Goal: Information Seeking & Learning: Understand process/instructions

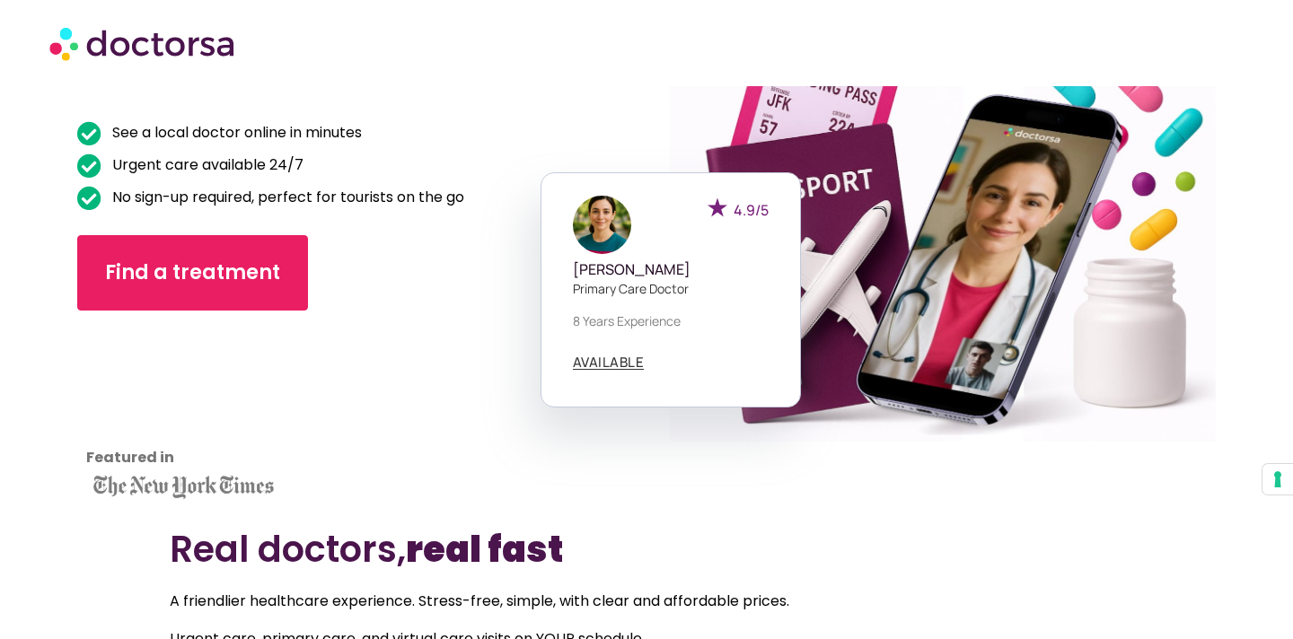
scroll to position [216, 0]
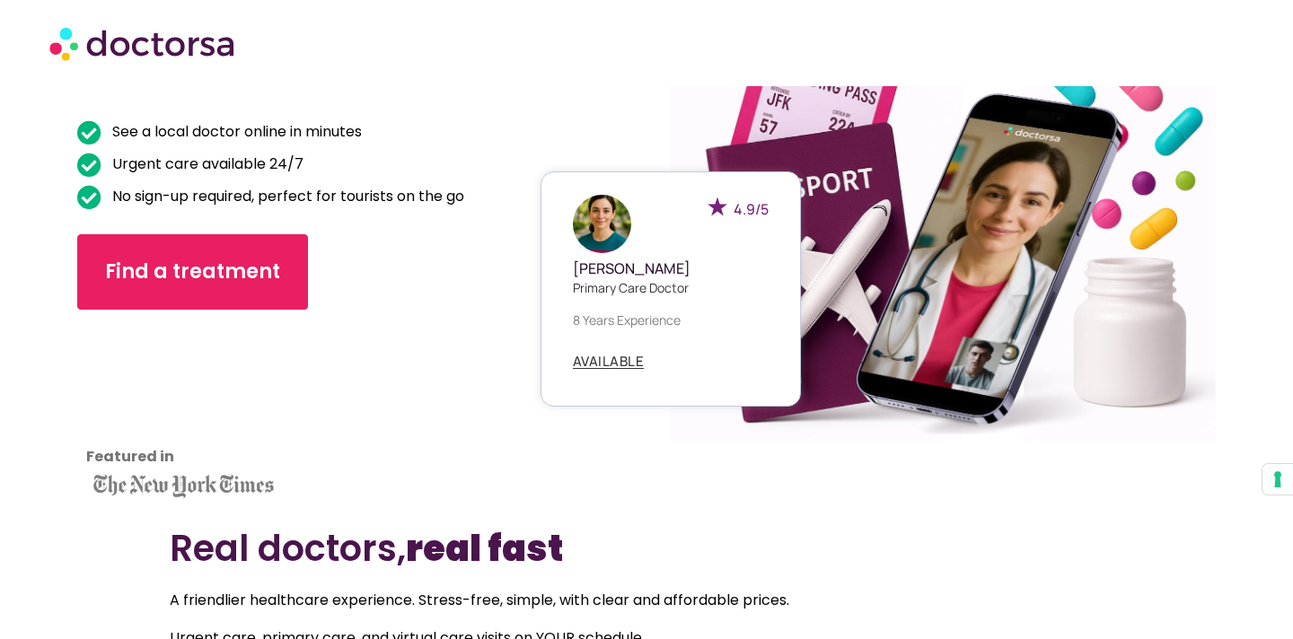
click at [767, 318] on div "4.9/5 Dr. Emilia Carter Primary care doctor 8 years experience AVAILABLE" at bounding box center [670, 288] width 260 height 235
click at [616, 362] on span "AVAILABLE" at bounding box center [609, 361] width 72 height 13
click at [596, 212] on img at bounding box center [602, 224] width 58 height 58
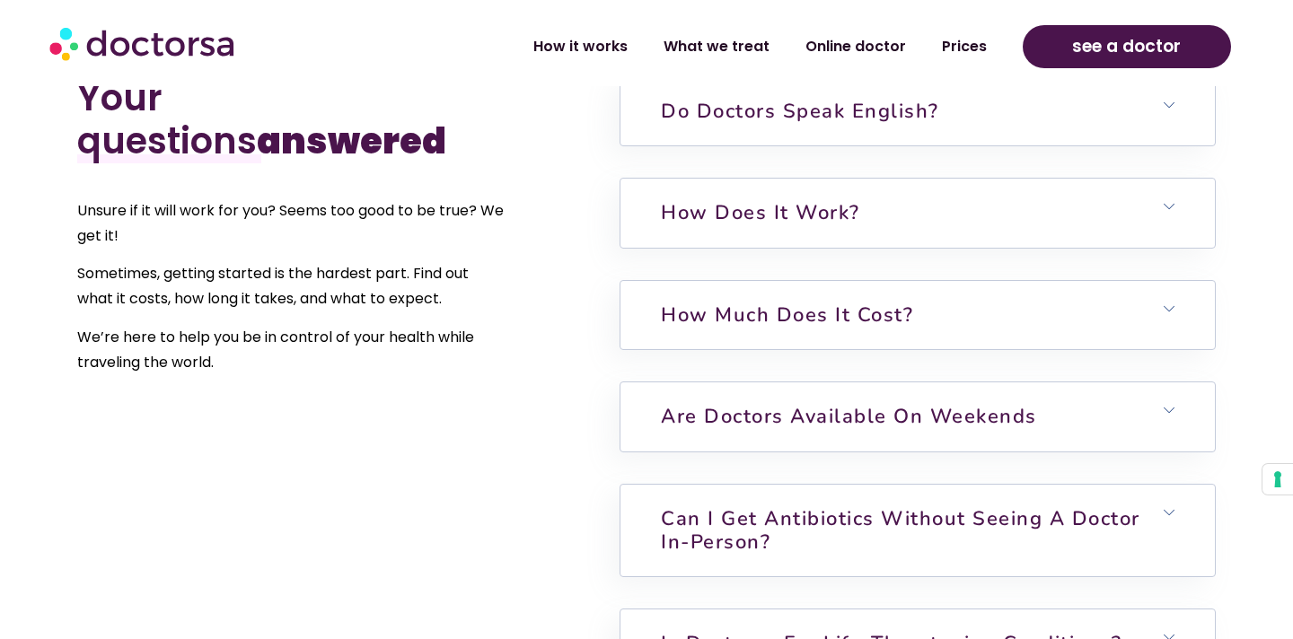
scroll to position [4243, 0]
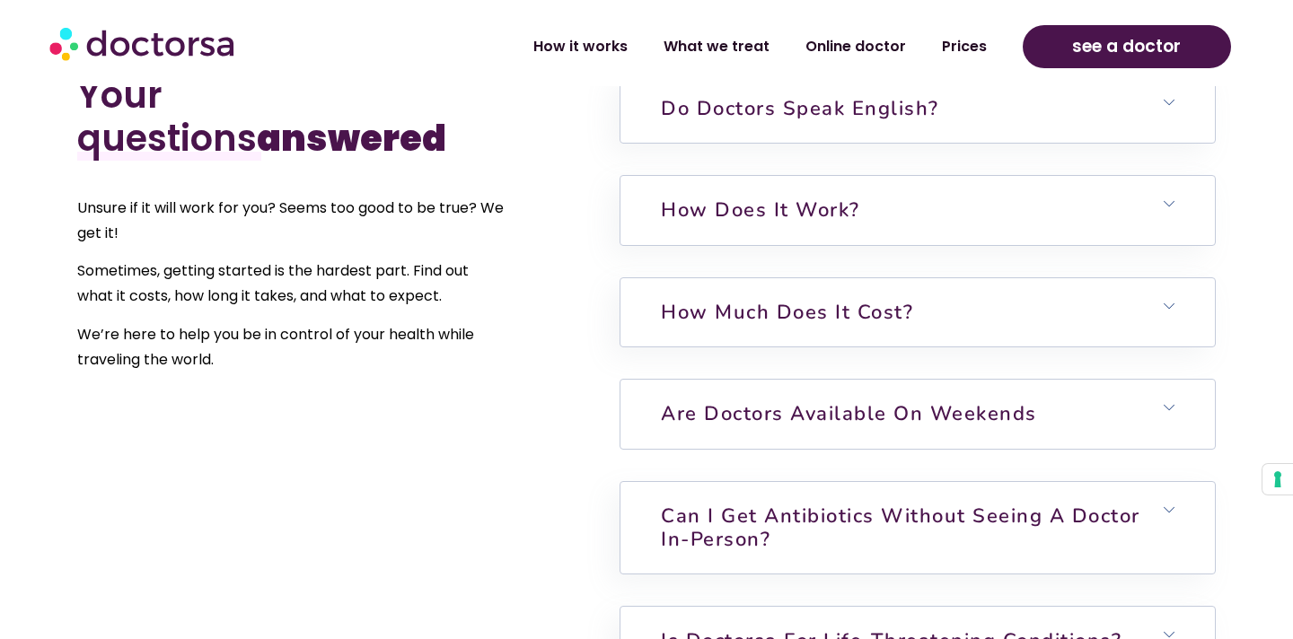
click at [1161, 427] on h6 "Are doctors available on weekends" at bounding box center [916, 414] width 593 height 68
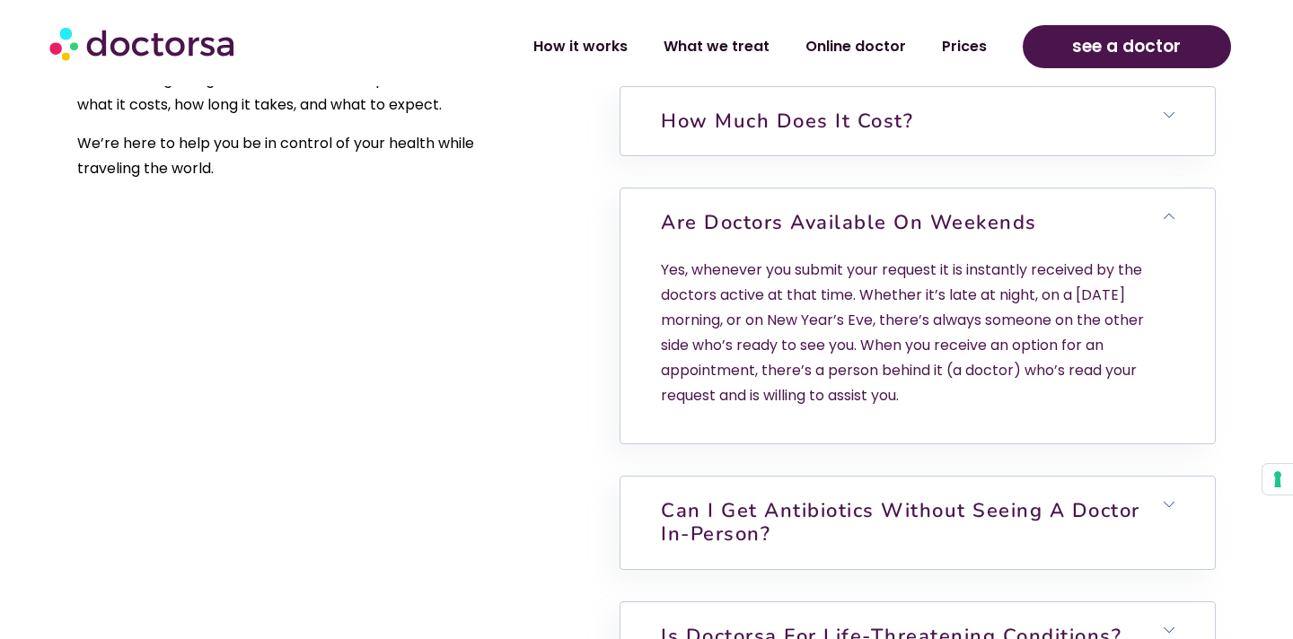
scroll to position [4479, 0]
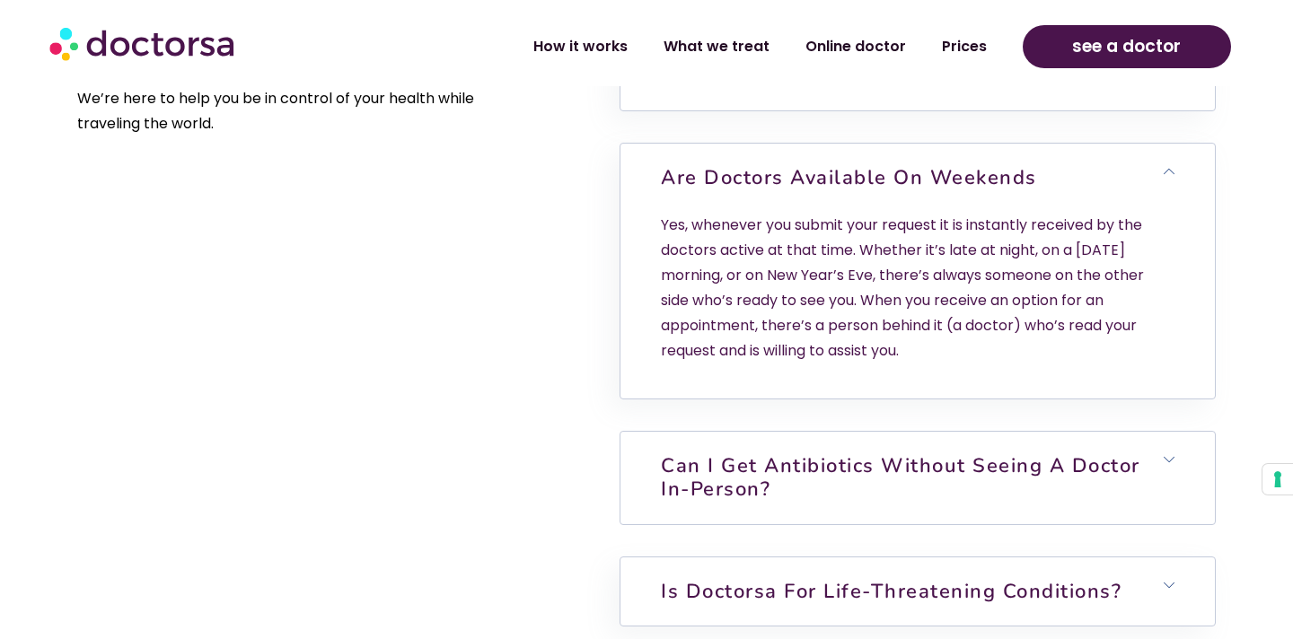
click at [914, 469] on link "Can I get antibiotics without seeing a doctor in-person?" at bounding box center [900, 477] width 479 height 50
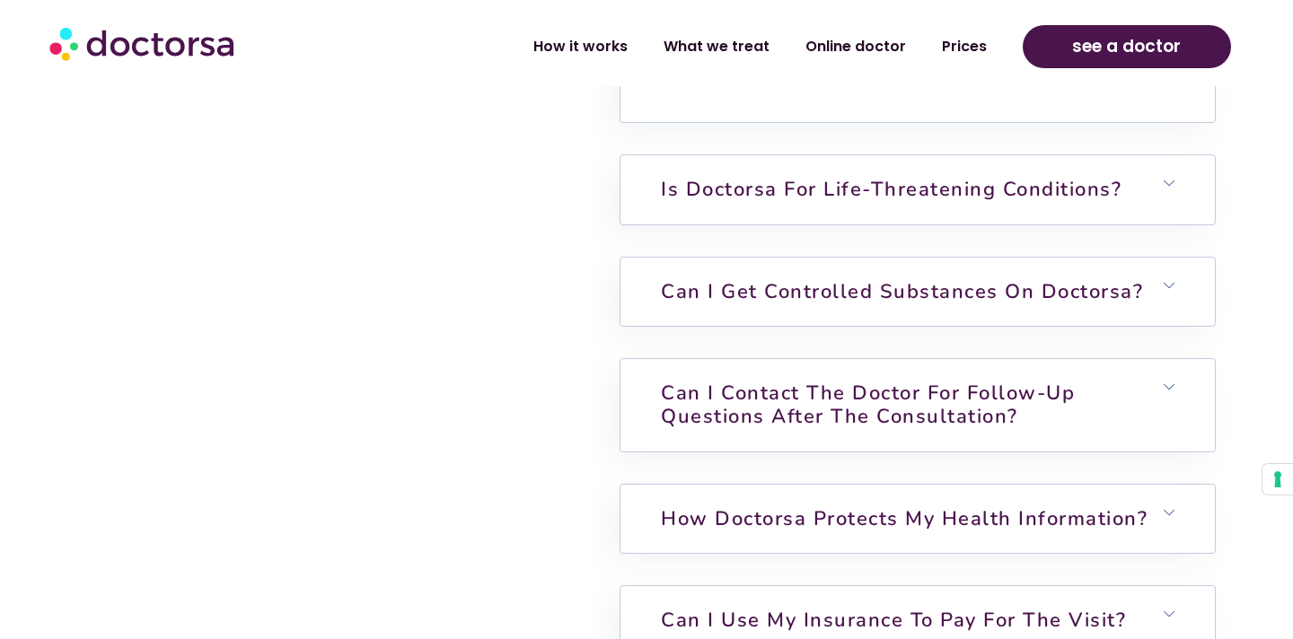
scroll to position [5132, 0]
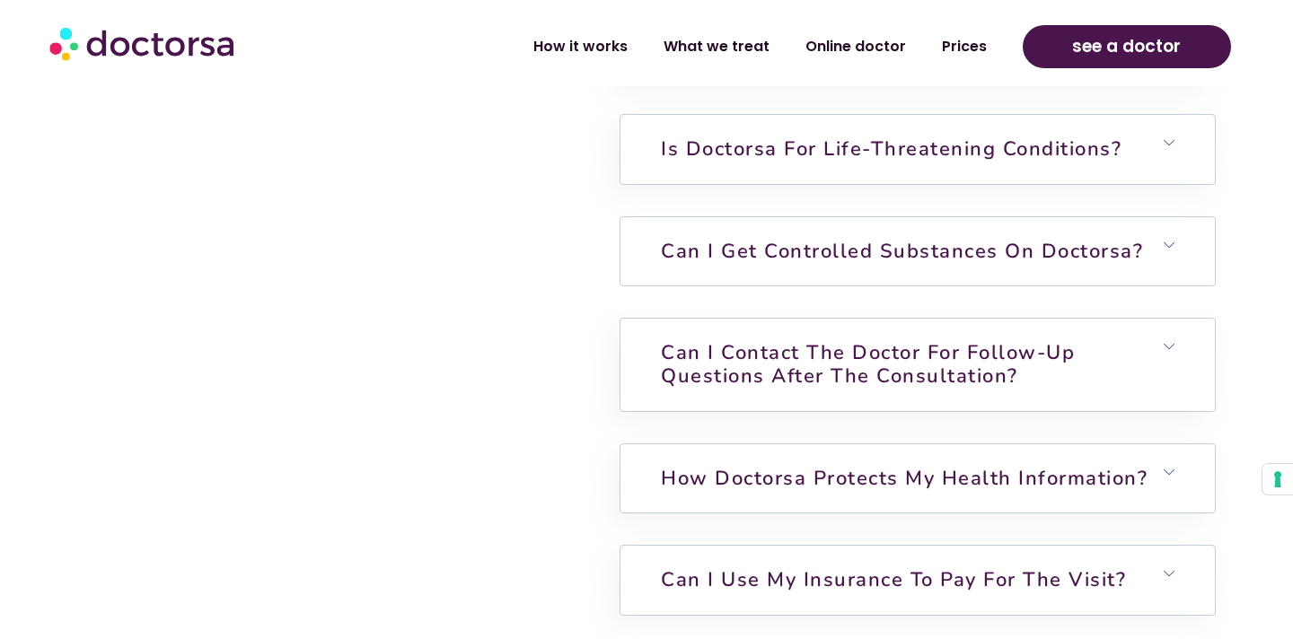
click at [813, 260] on link "Can I get controlled substances on Doctorsa?" at bounding box center [902, 251] width 482 height 27
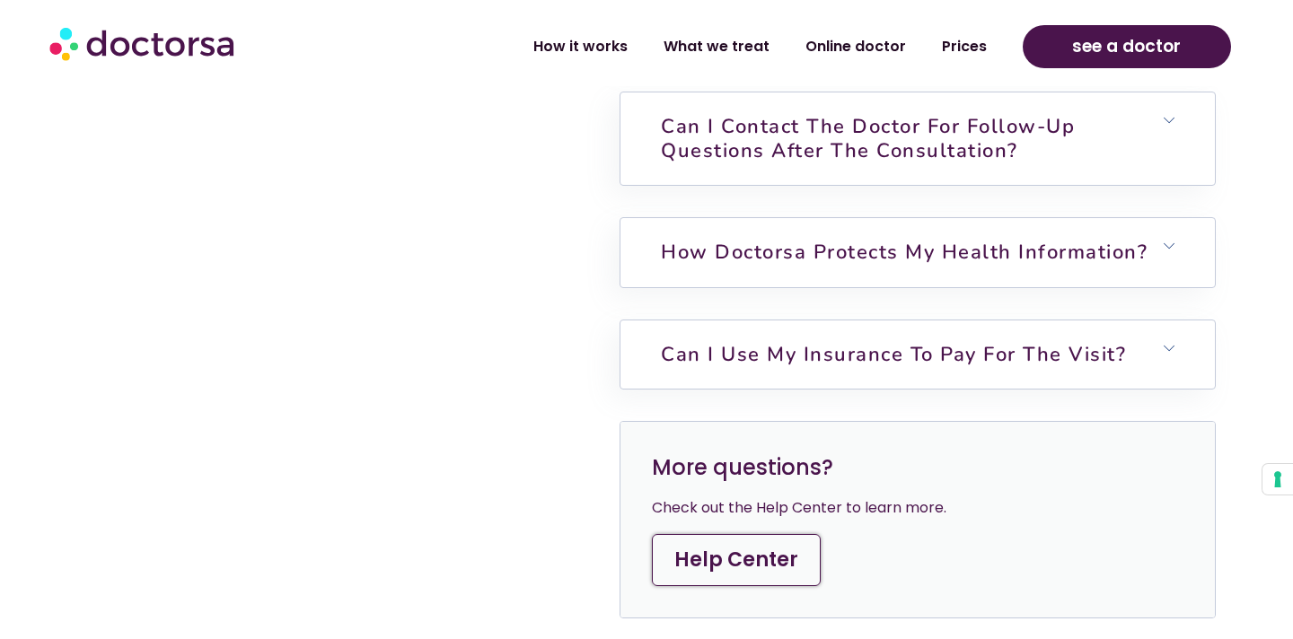
scroll to position [5475, 0]
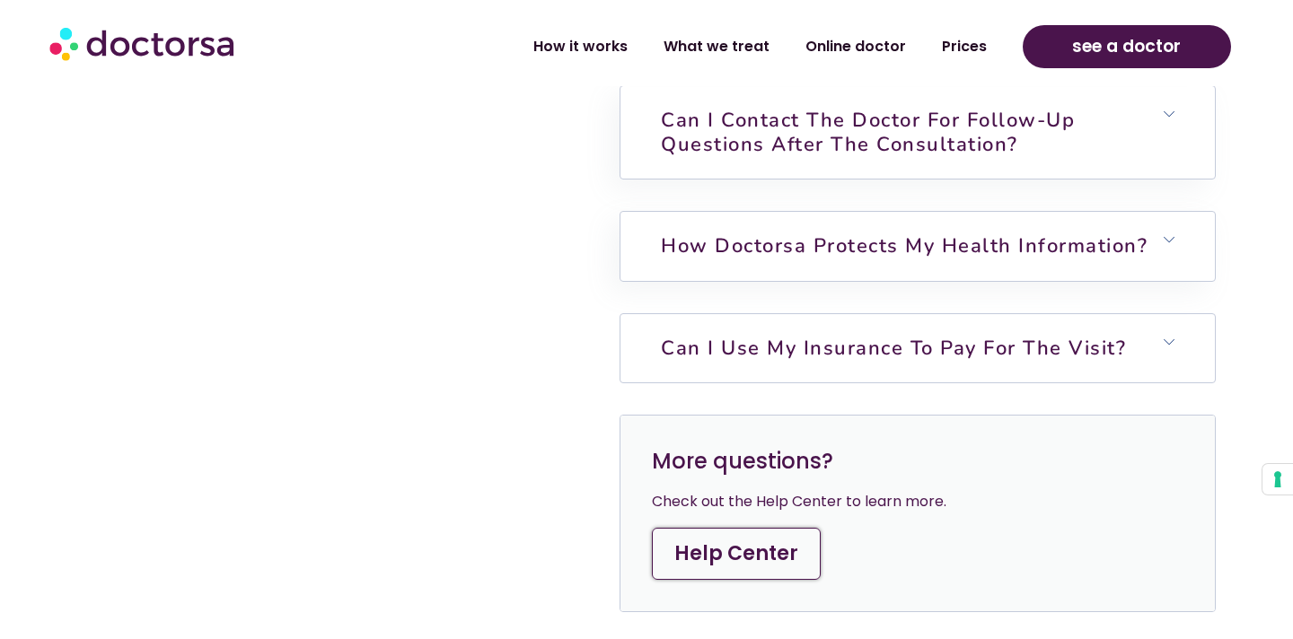
click at [776, 337] on link "Can I use my insurance to pay for the visit?" at bounding box center [893, 348] width 465 height 27
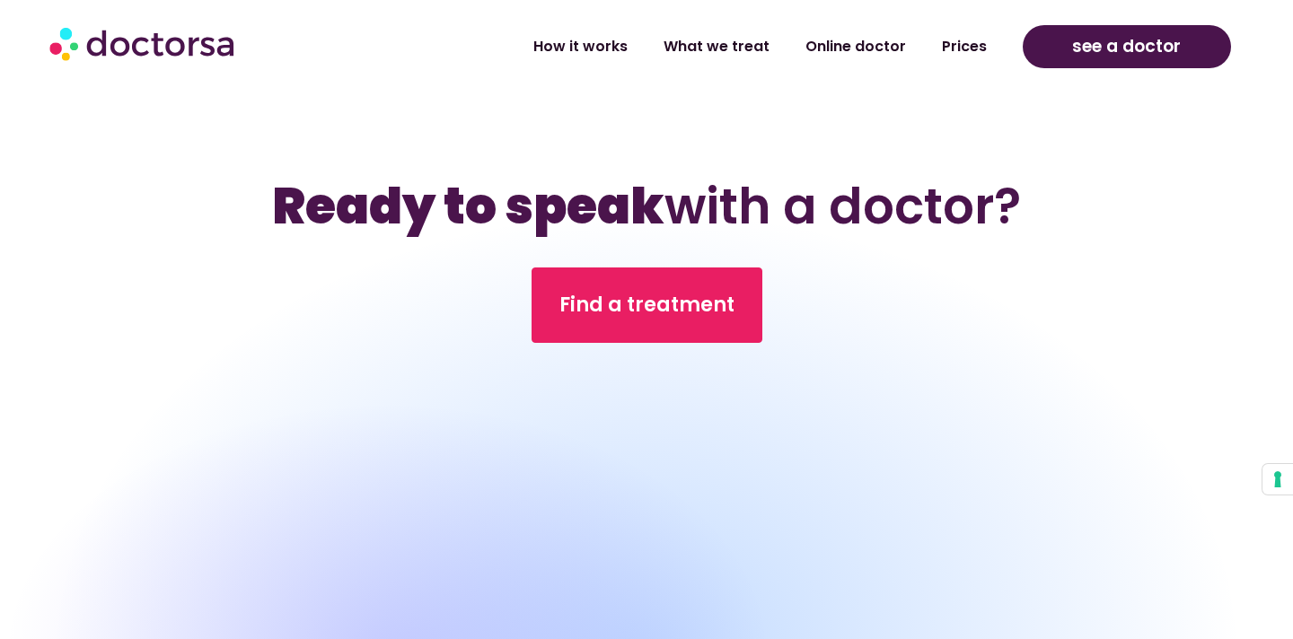
scroll to position [6409, 0]
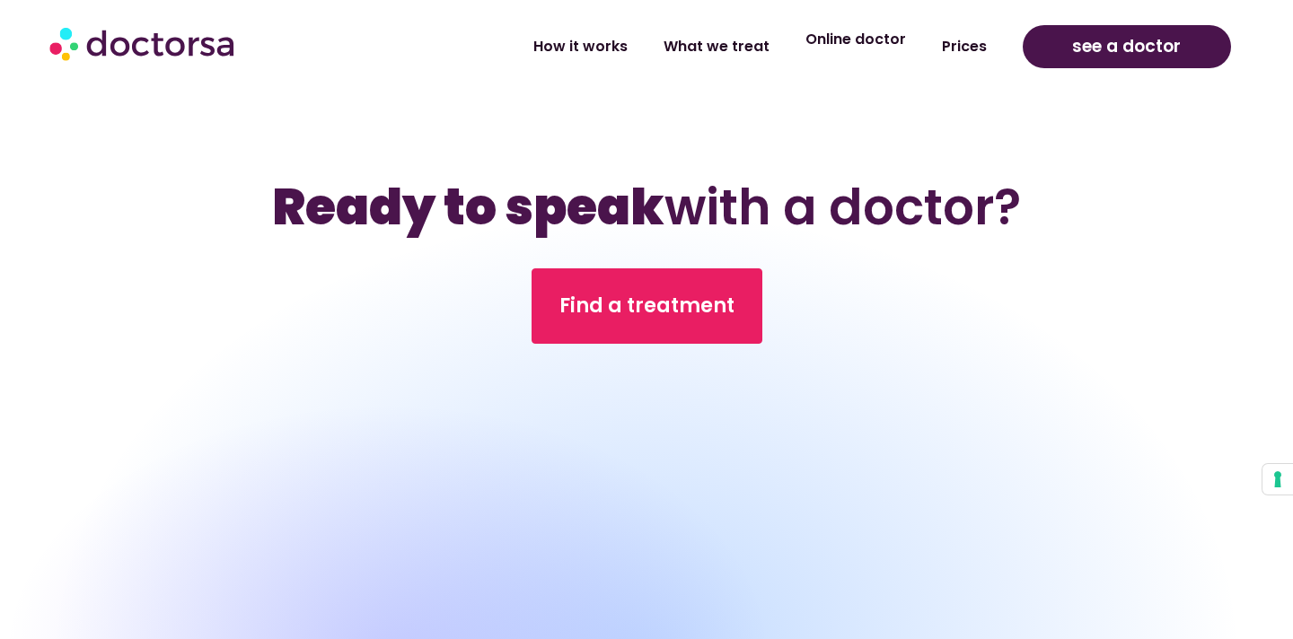
click at [832, 59] on link "Online doctor" at bounding box center [855, 39] width 136 height 41
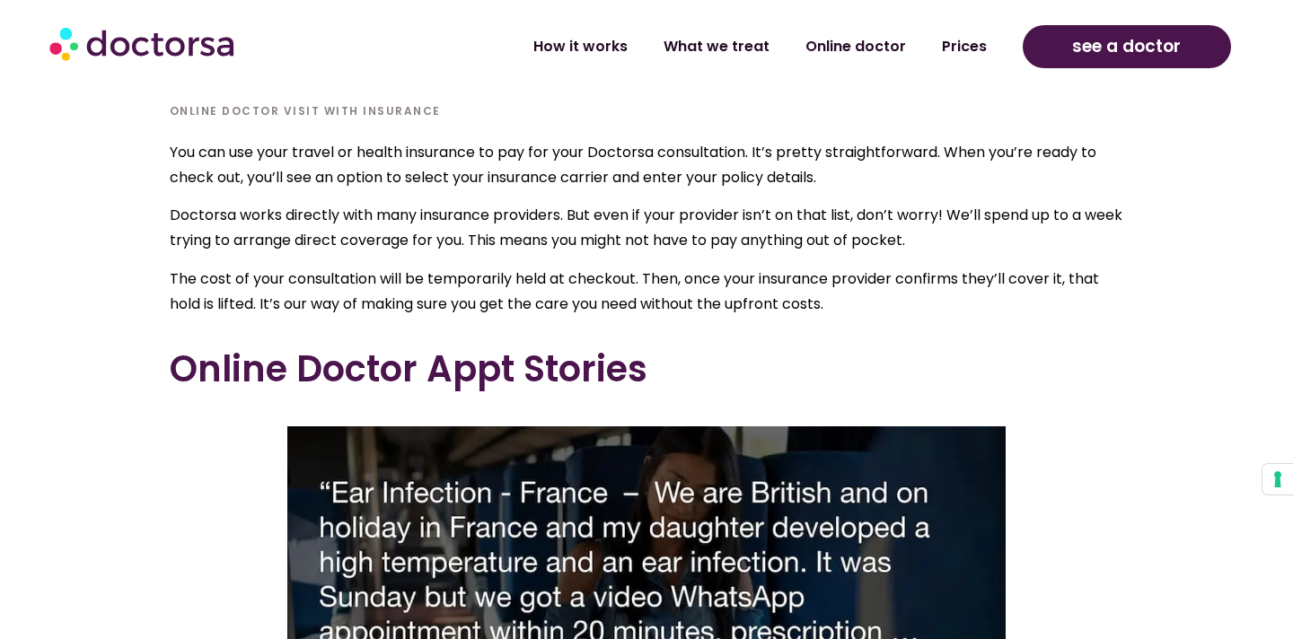
scroll to position [4500, 0]
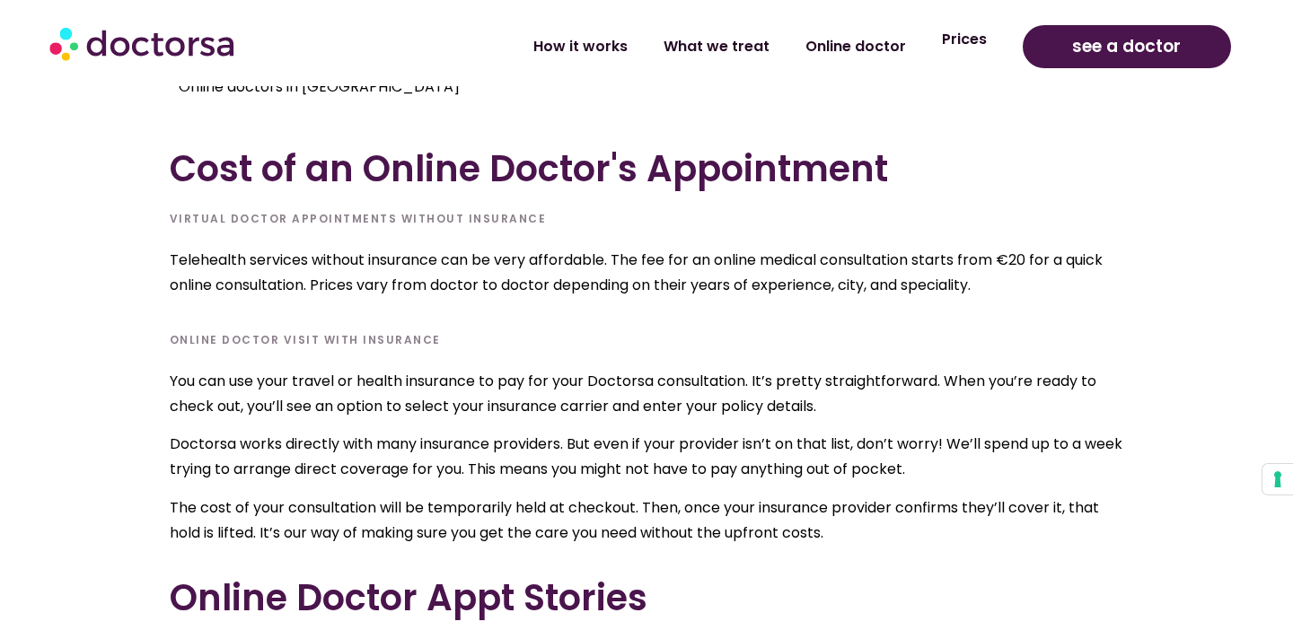
click at [963, 38] on link "Prices" at bounding box center [964, 39] width 81 height 41
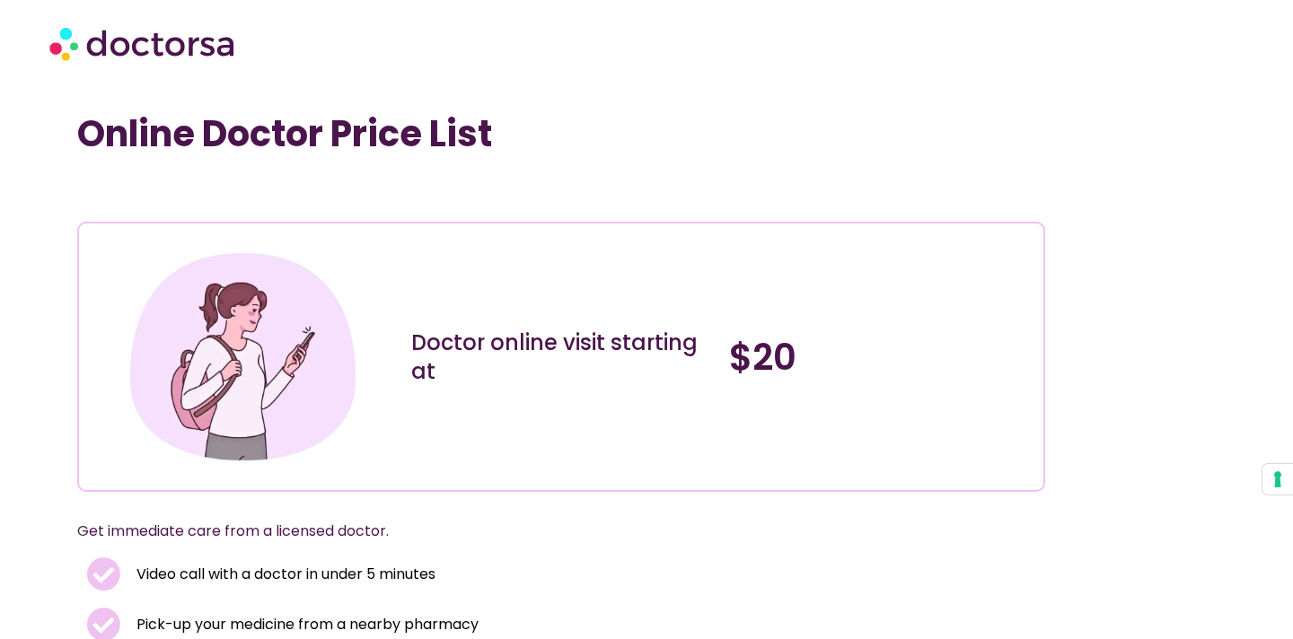
click at [529, 415] on div "Doctor online visit starting at" at bounding box center [561, 357] width 318 height 259
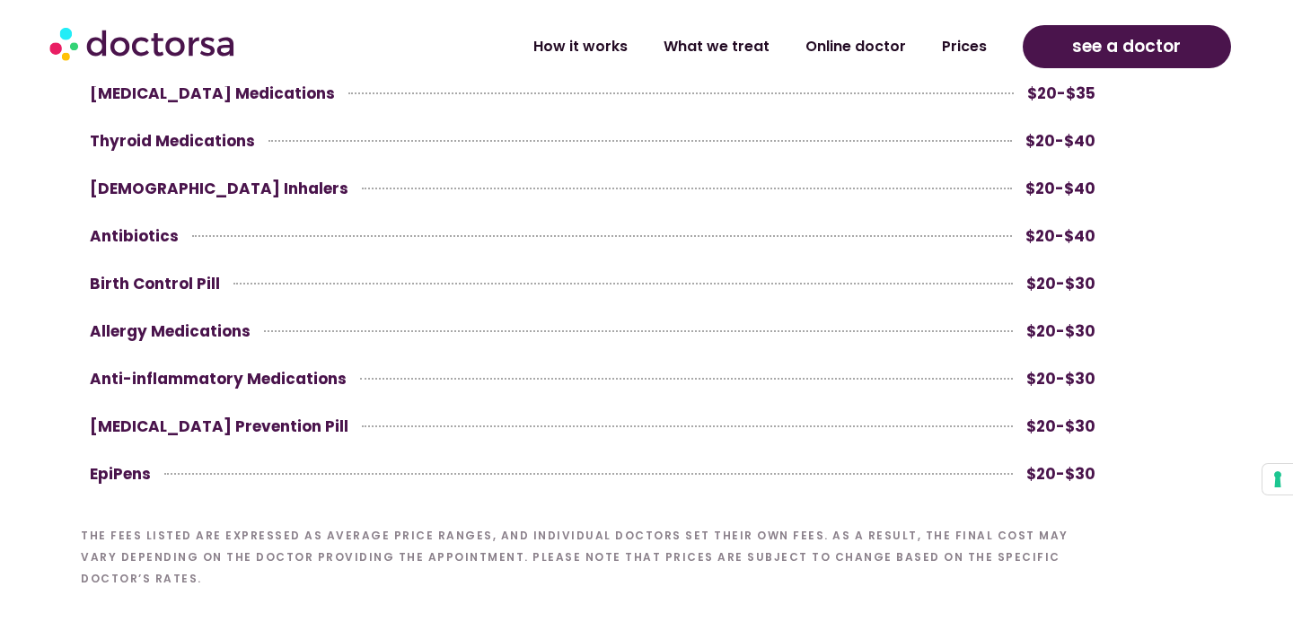
scroll to position [5260, 0]
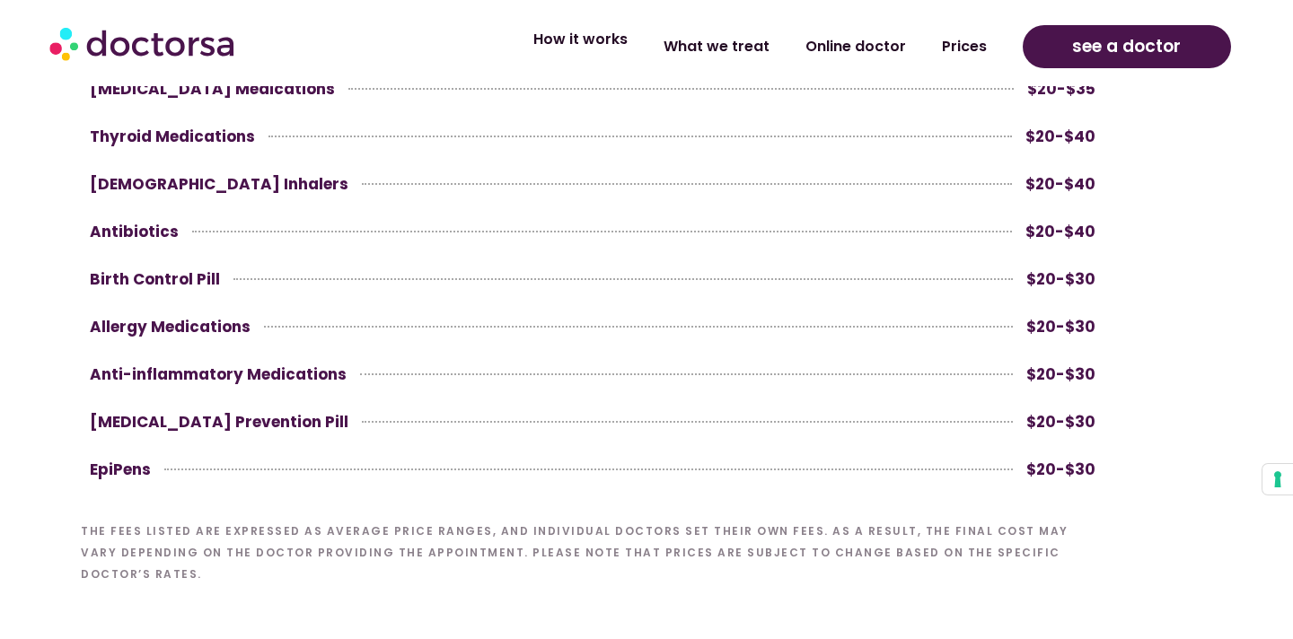
click at [552, 42] on link "How it works" at bounding box center [580, 39] width 130 height 41
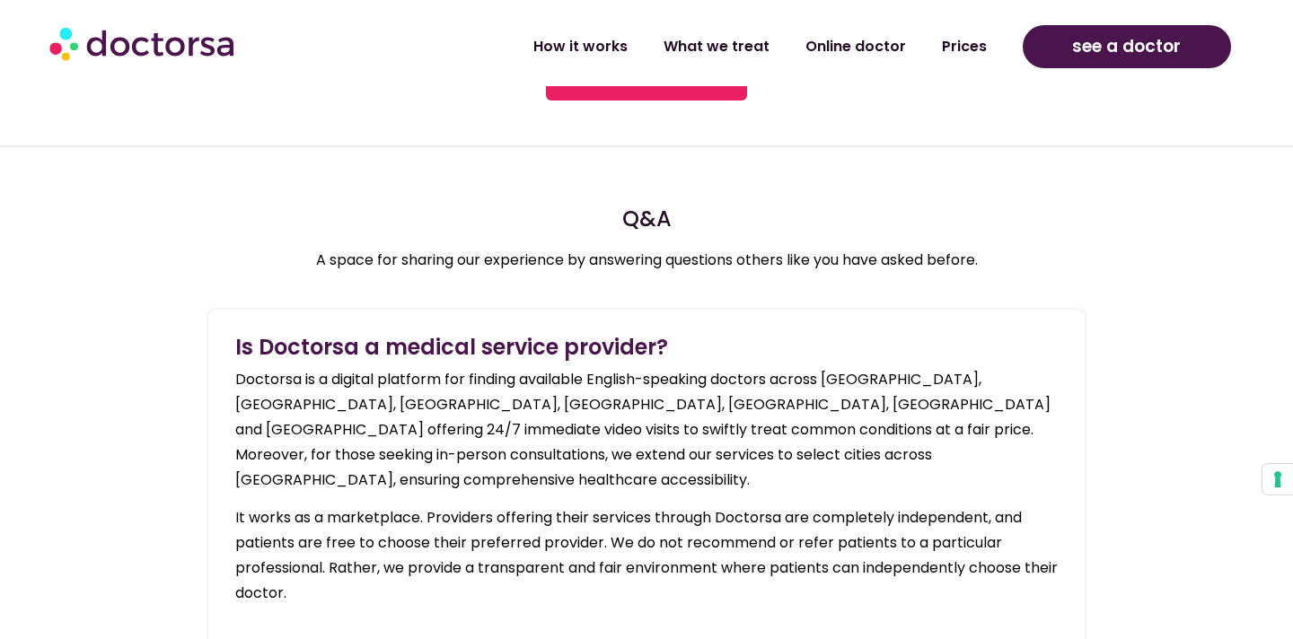
scroll to position [1937, 0]
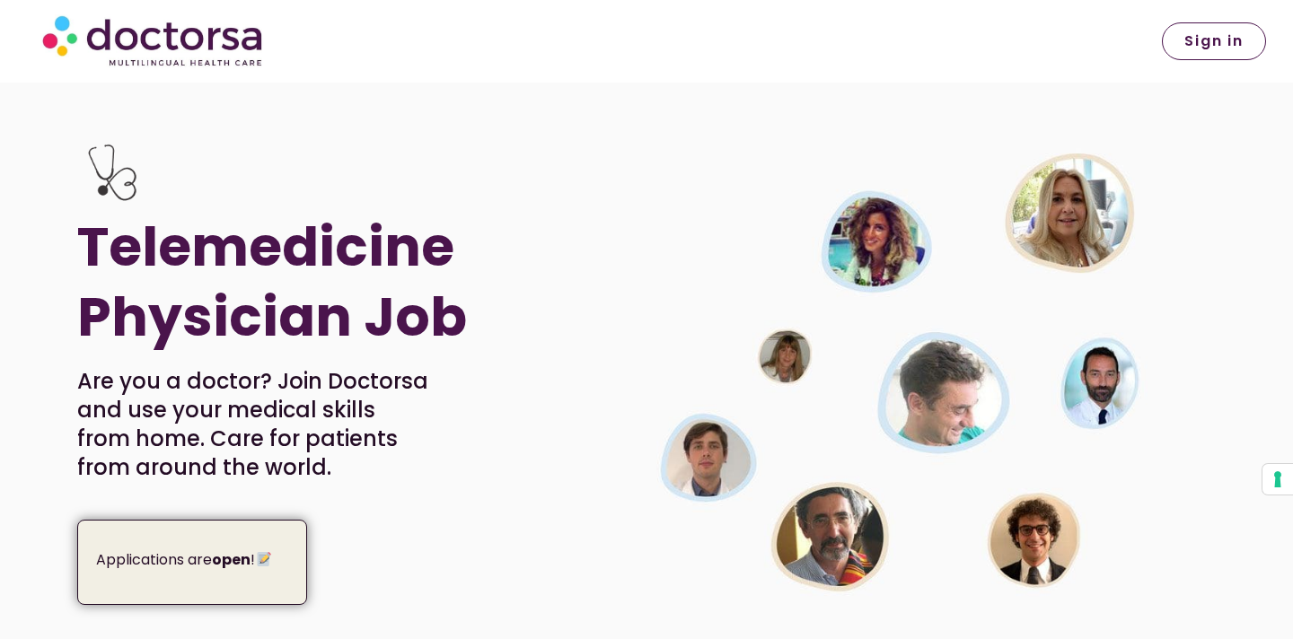
click at [1197, 39] on span "Sign in" at bounding box center [1213, 41] width 59 height 14
